Goal: Find specific page/section: Find specific page/section

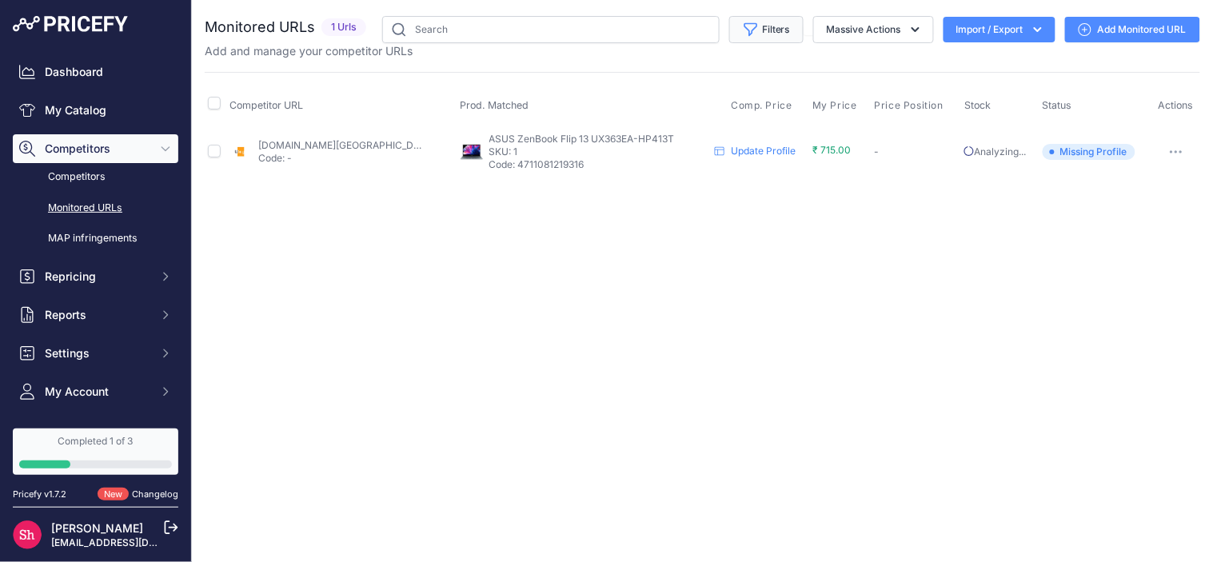
click at [785, 25] on button "Filters" at bounding box center [766, 29] width 74 height 27
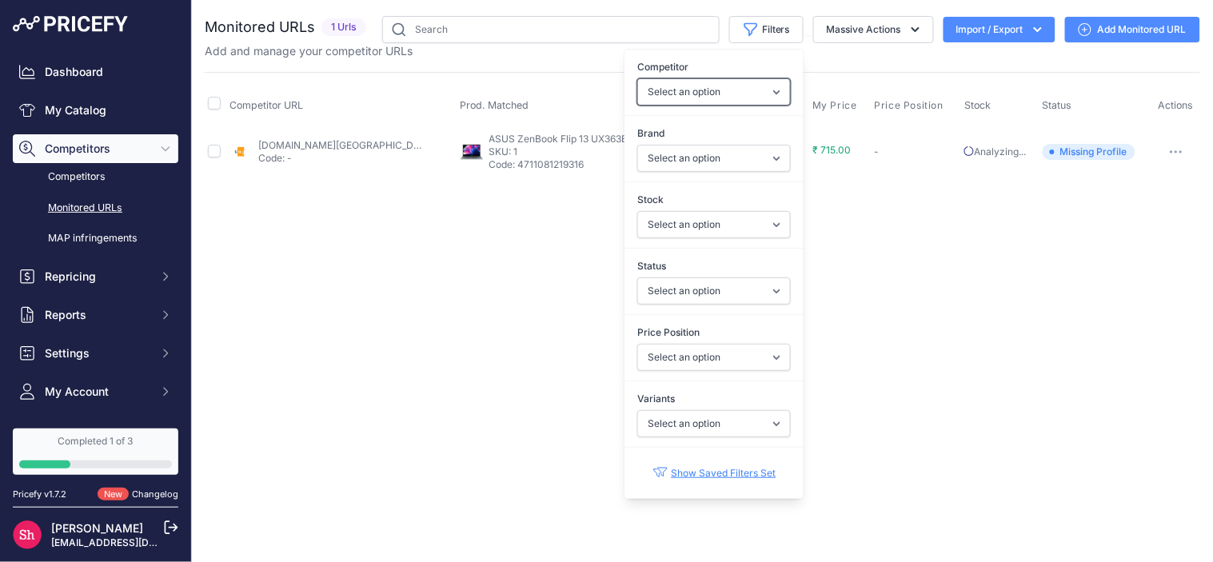
click at [765, 89] on select "Select an option [DOMAIN_NAME] [DOMAIN_NAME] [DOMAIN_NAME]" at bounding box center [714, 91] width 154 height 27
click at [763, 91] on select "Select an option [DOMAIN_NAME] [DOMAIN_NAME] [DOMAIN_NAME]" at bounding box center [714, 91] width 154 height 27
click at [764, 226] on select "Select an option In Stock Out Of Stock" at bounding box center [714, 224] width 154 height 27
click at [764, 290] on select "Select an option Enabled Disabled In progress Scraping Failed Not Found Missing…" at bounding box center [714, 291] width 154 height 27
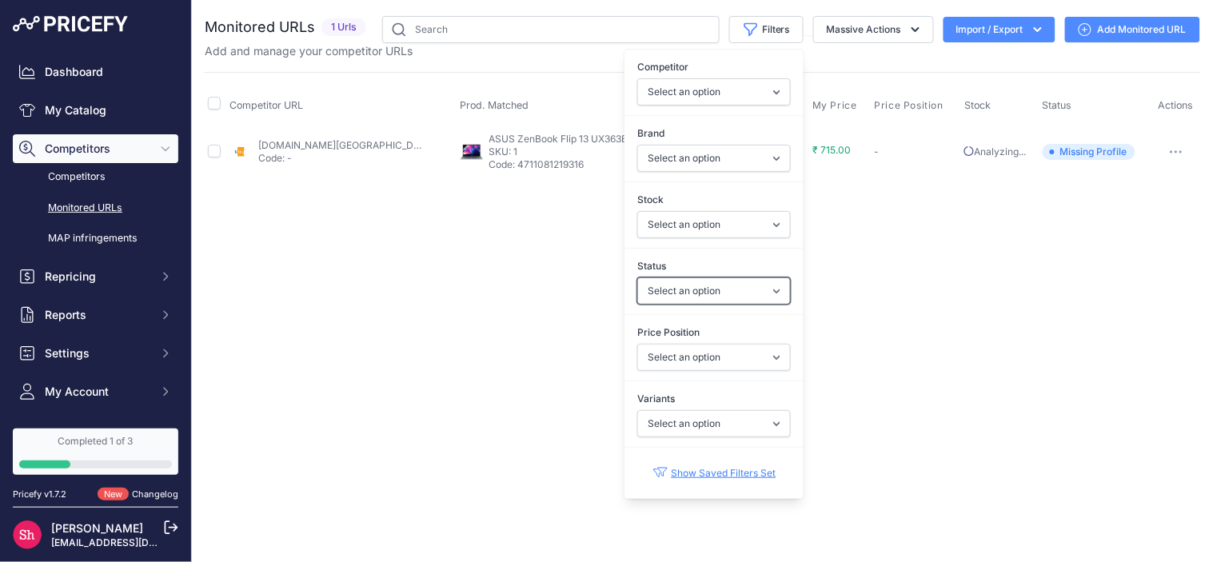
click at [764, 288] on select "Select an option Enabled Disabled In progress Scraping Failed Not Found Missing…" at bounding box center [714, 291] width 154 height 27
click at [773, 355] on select "Select an option I am lower Same price I am higher" at bounding box center [714, 357] width 154 height 27
click at [885, 338] on div "Close You are not connected to the internet." at bounding box center [702, 281] width 1021 height 562
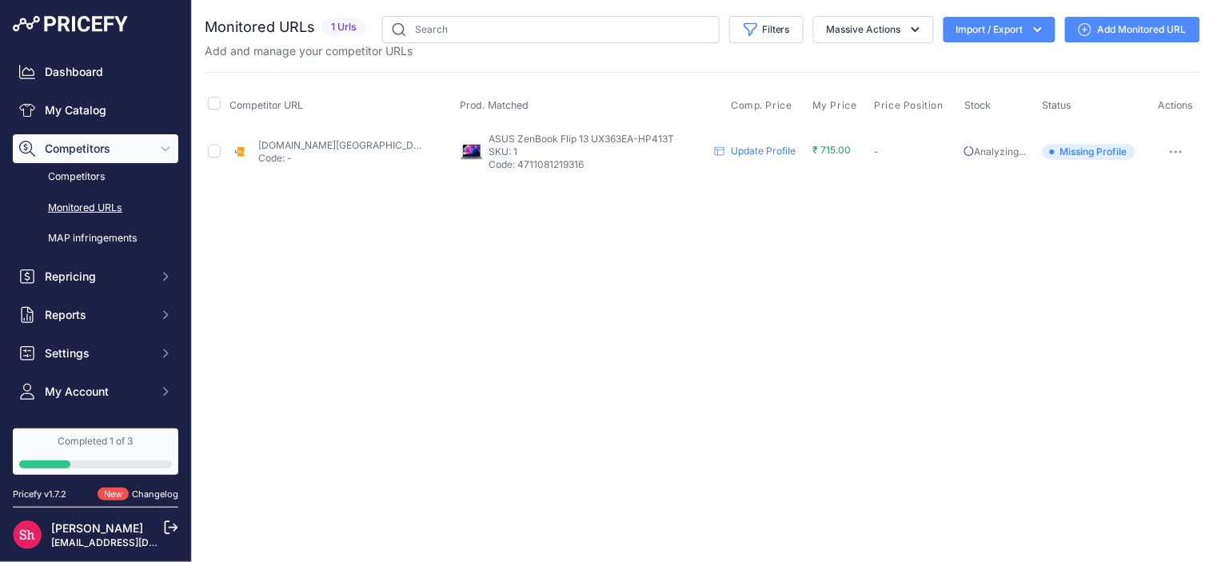
click at [755, 6] on div "You are not connected to the internet. Monitored URLs" at bounding box center [703, 97] width 996 height 194
click at [754, 18] on button "Filters" at bounding box center [766, 29] width 74 height 27
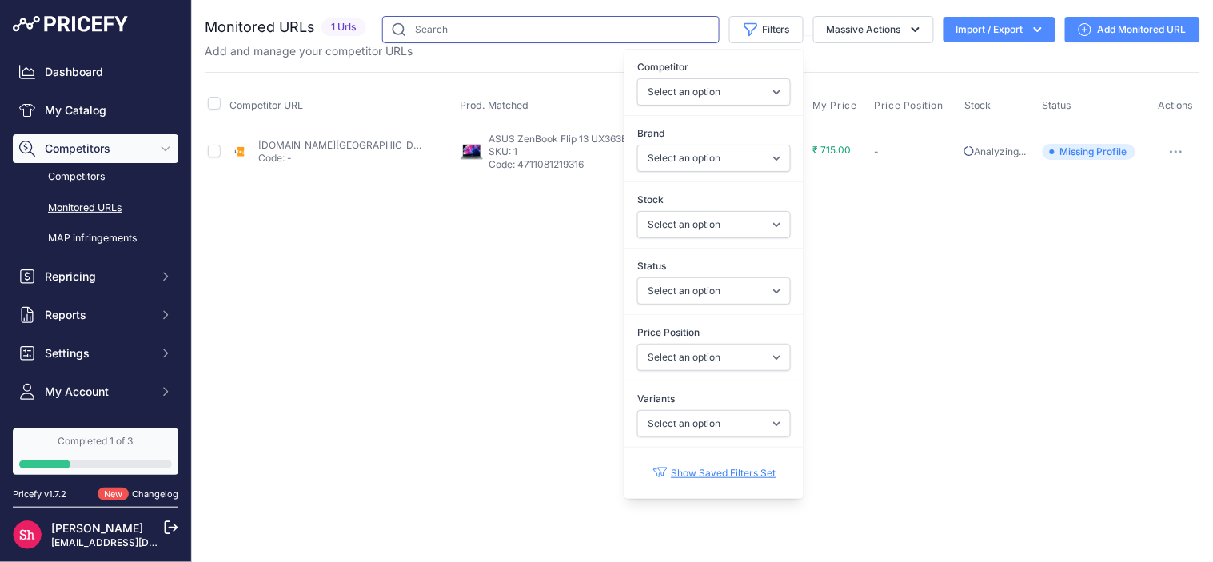
click at [644, 28] on input "text" at bounding box center [551, 29] width 338 height 27
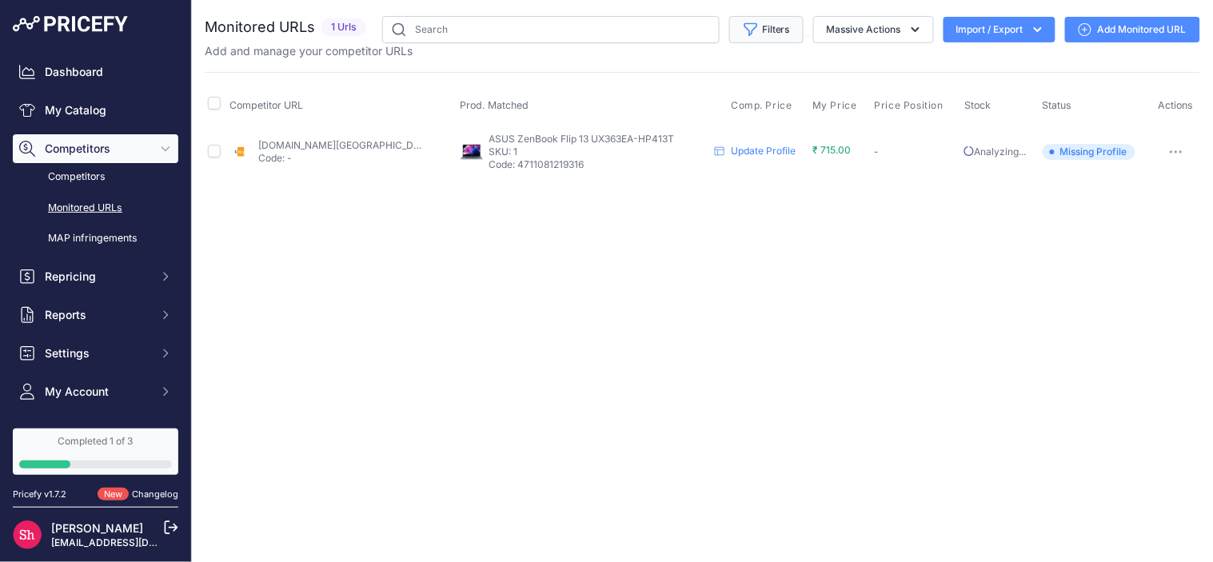
click at [773, 38] on button "Filters" at bounding box center [766, 29] width 74 height 27
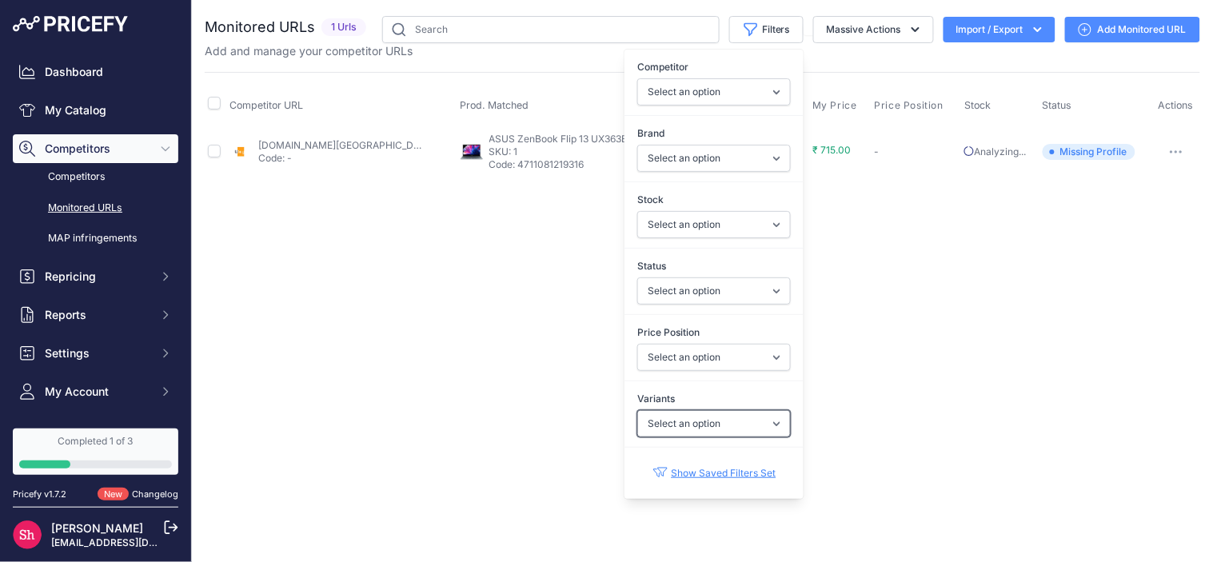
click at [760, 421] on select "Select an option Yes No" at bounding box center [714, 423] width 154 height 27
click at [778, 18] on button "Filters" at bounding box center [766, 29] width 74 height 27
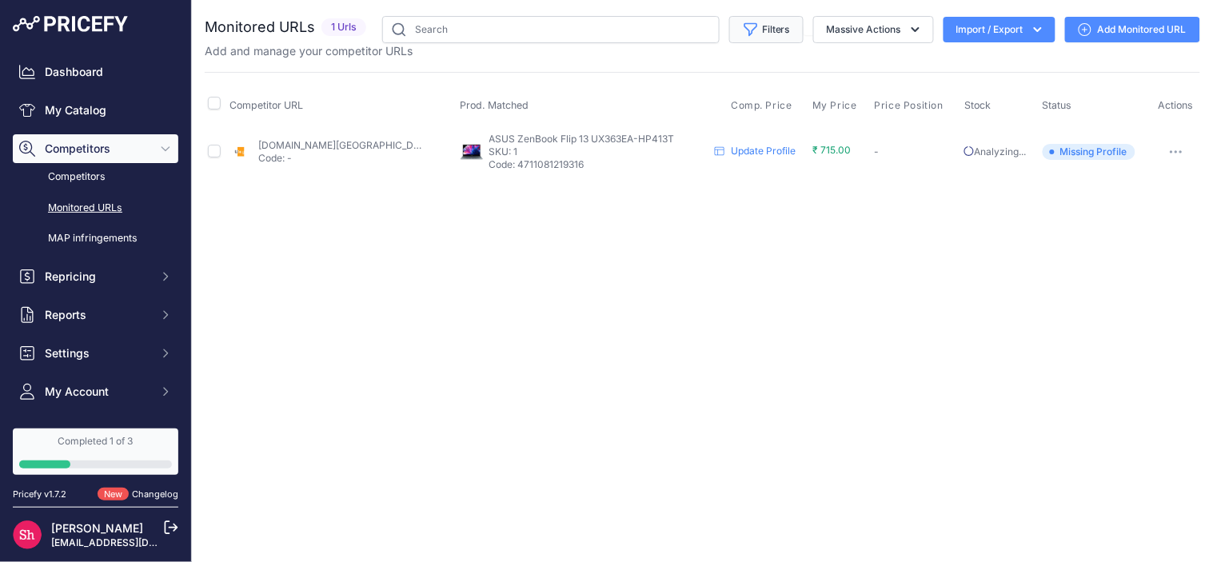
click at [779, 17] on button "Filters" at bounding box center [766, 29] width 74 height 27
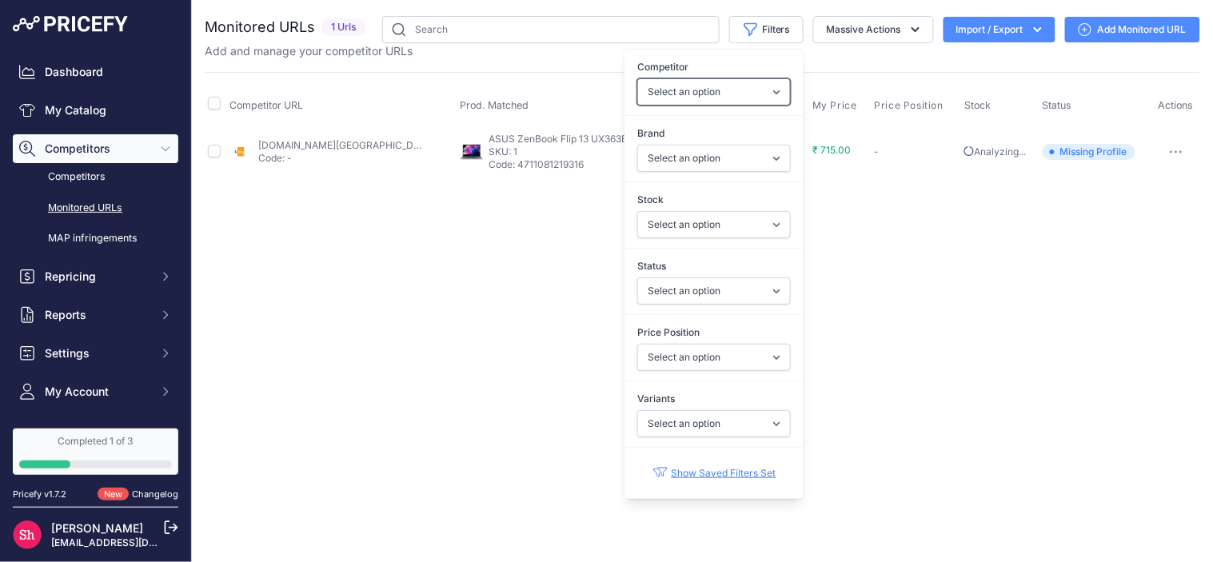
click at [748, 96] on select "Select an option [DOMAIN_NAME] [DOMAIN_NAME] [DOMAIN_NAME]" at bounding box center [714, 91] width 154 height 27
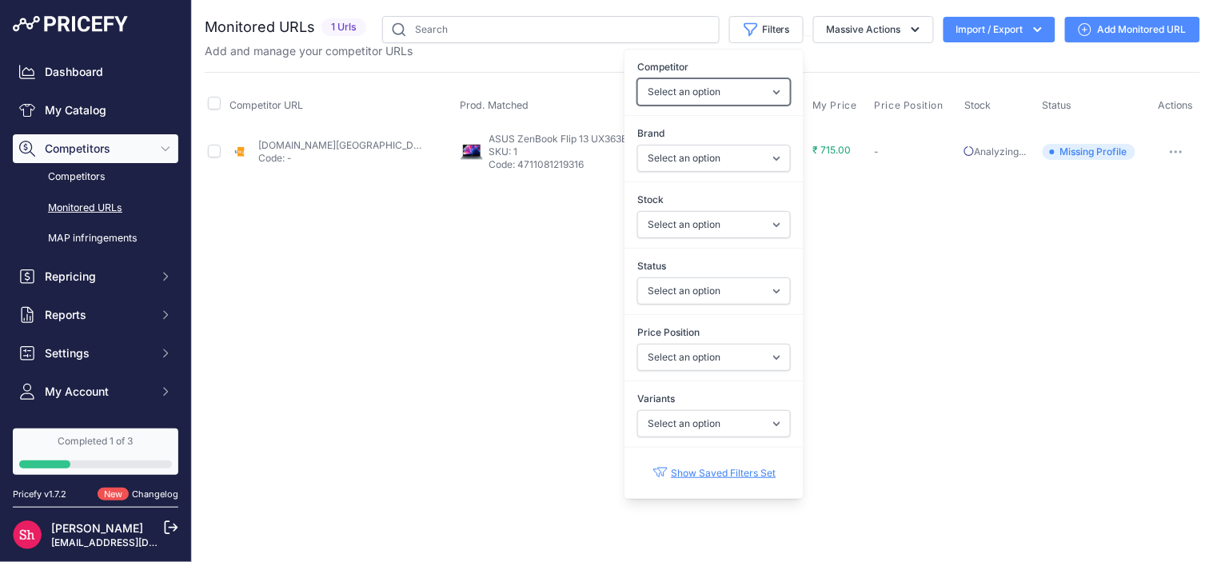
click at [748, 96] on select "Select an option [DOMAIN_NAME] [DOMAIN_NAME] [DOMAIN_NAME]" at bounding box center [714, 91] width 154 height 27
